Goal: Information Seeking & Learning: Find specific page/section

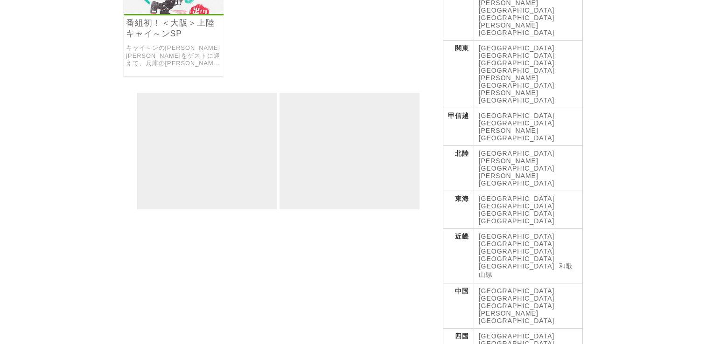
scroll to position [245, 0]
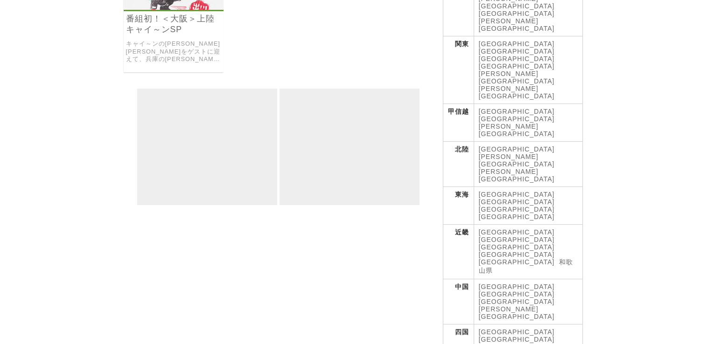
click at [555, 251] on link "[GEOGRAPHIC_DATA]" at bounding box center [517, 254] width 76 height 7
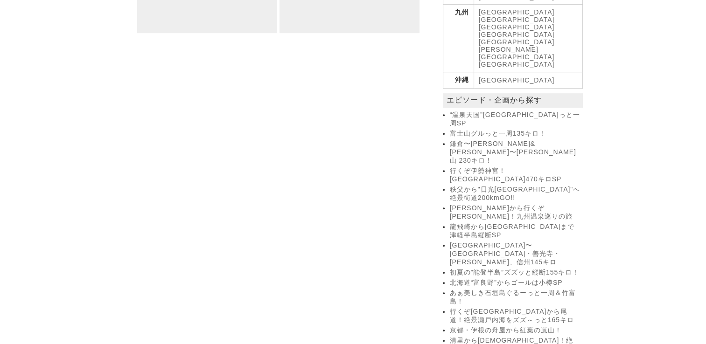
scroll to position [301, 0]
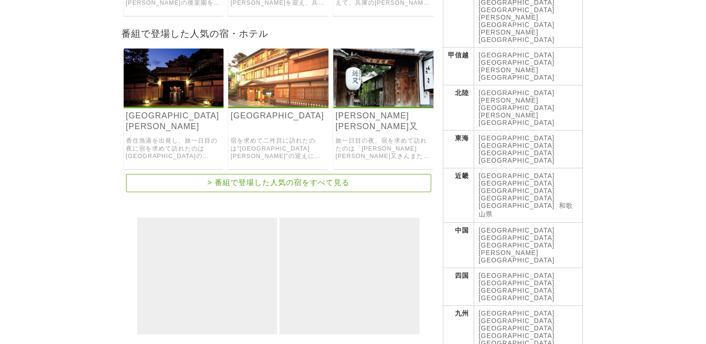
click at [537, 187] on link "[GEOGRAPHIC_DATA]" at bounding box center [517, 190] width 76 height 7
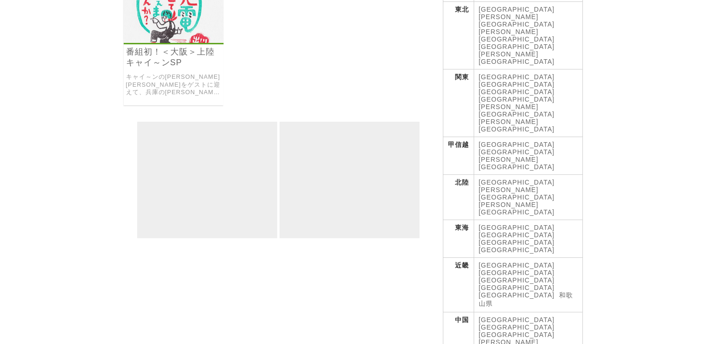
scroll to position [207, 0]
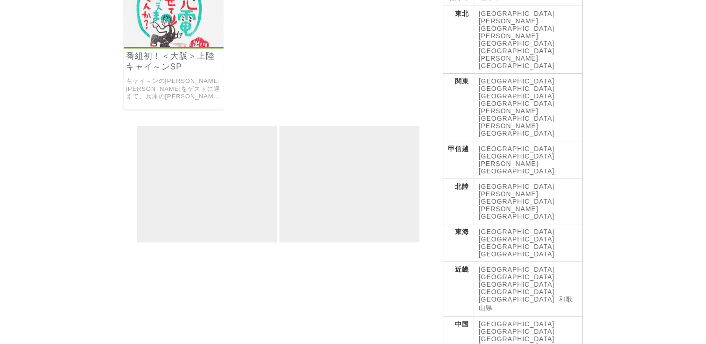
click at [198, 77] on link "キャイ～ンの[PERSON_NAME] [PERSON_NAME]をゲストに迎えて、兵庫の[PERSON_NAME]から[GEOGRAPHIC_DATA]の[…" at bounding box center [174, 88] width 96 height 23
click at [519, 273] on link "[GEOGRAPHIC_DATA]" at bounding box center [517, 276] width 76 height 7
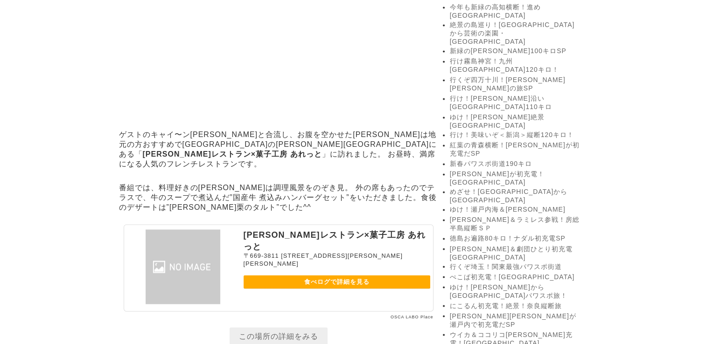
scroll to position [1819, 0]
